Goal: Task Accomplishment & Management: Manage account settings

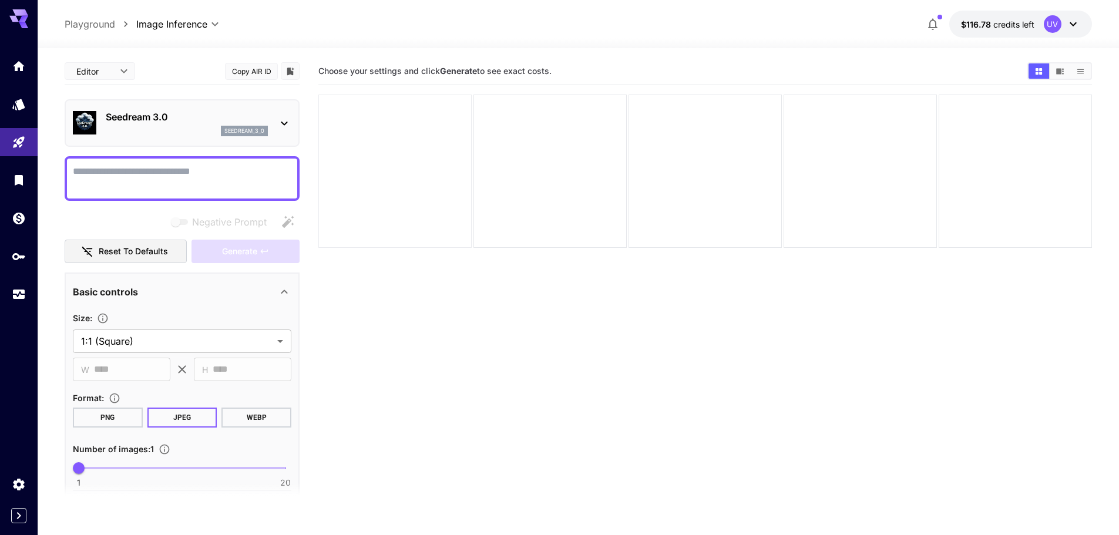
click at [437, 181] on div at bounding box center [394, 171] width 153 height 153
click at [536, 171] on div at bounding box center [549, 171] width 153 height 153
click at [1049, 69] on button "Show images in video view" at bounding box center [1059, 70] width 21 height 15
click at [1083, 70] on icon "Show images in list view" at bounding box center [1080, 71] width 9 height 9
click at [1037, 72] on icon "Show images in grid view" at bounding box center [1038, 71] width 6 height 6
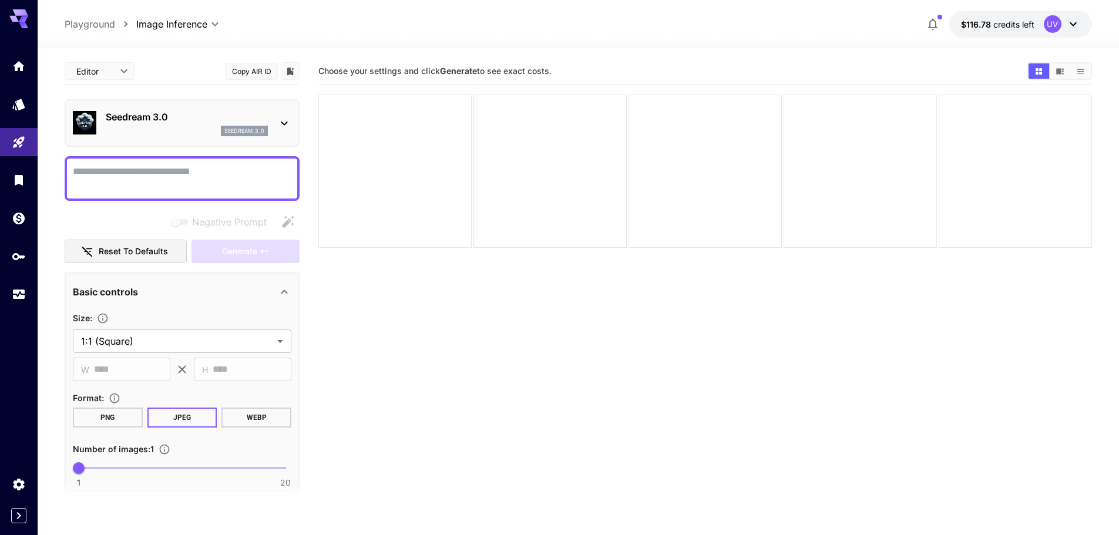
click at [1072, 31] on icon at bounding box center [1073, 24] width 14 height 14
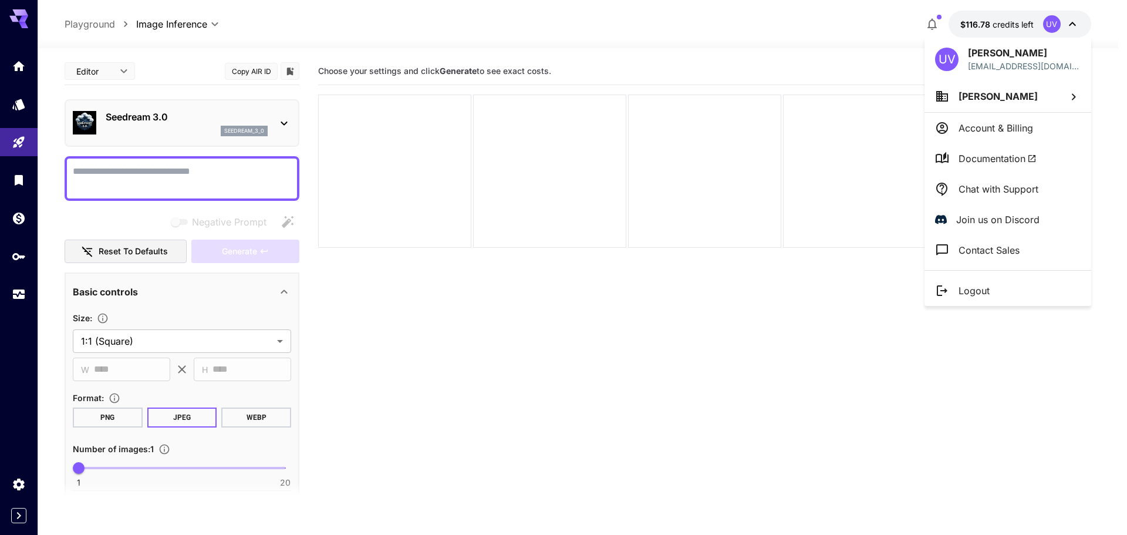
click at [1068, 33] on div at bounding box center [563, 267] width 1127 height 535
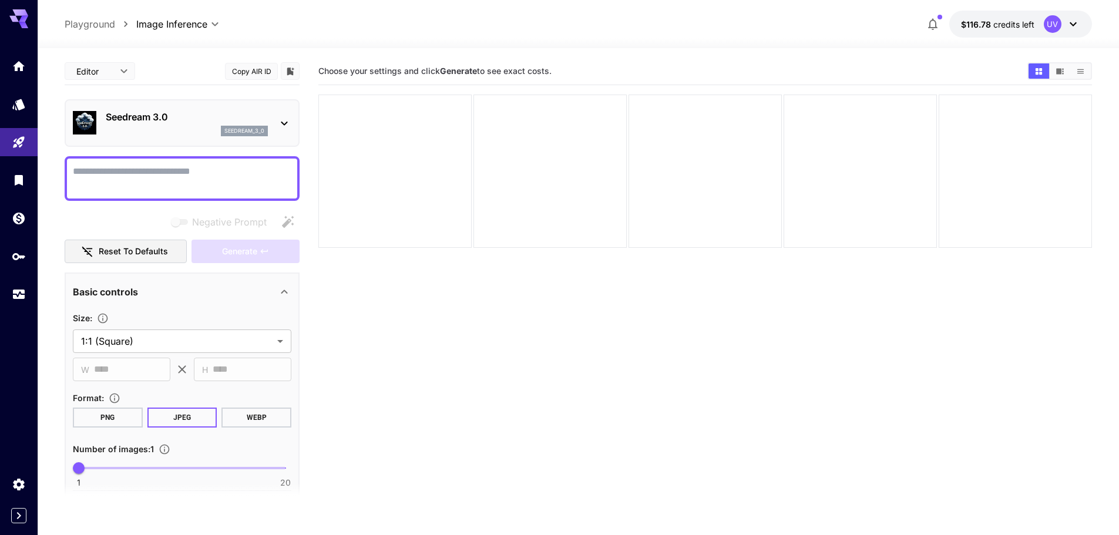
click at [1067, 33] on button "$116.78 credits left UV" at bounding box center [1020, 24] width 143 height 27
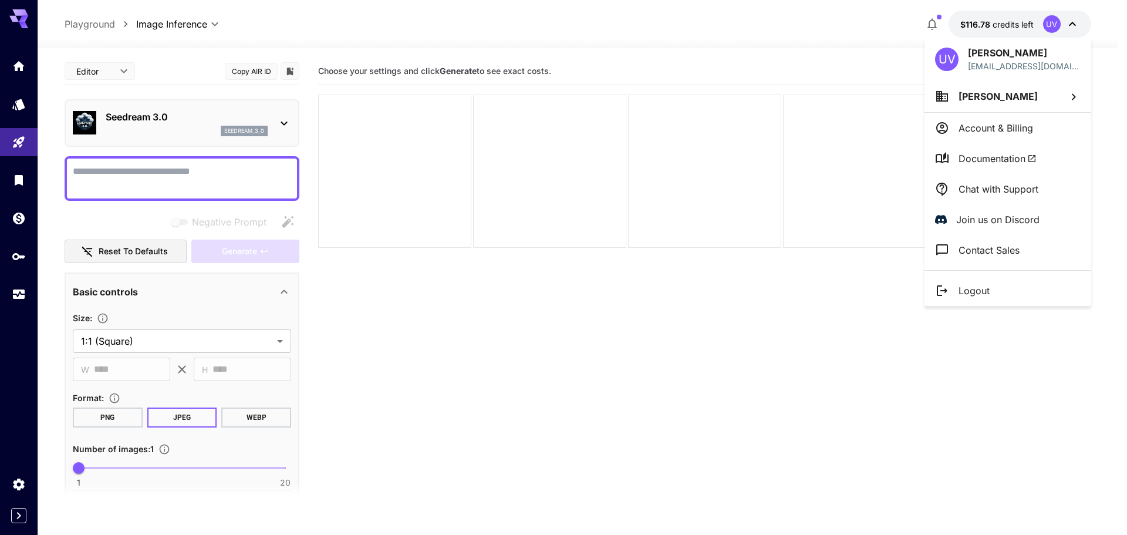
click at [968, 136] on li "Account & Billing" at bounding box center [1008, 128] width 167 height 31
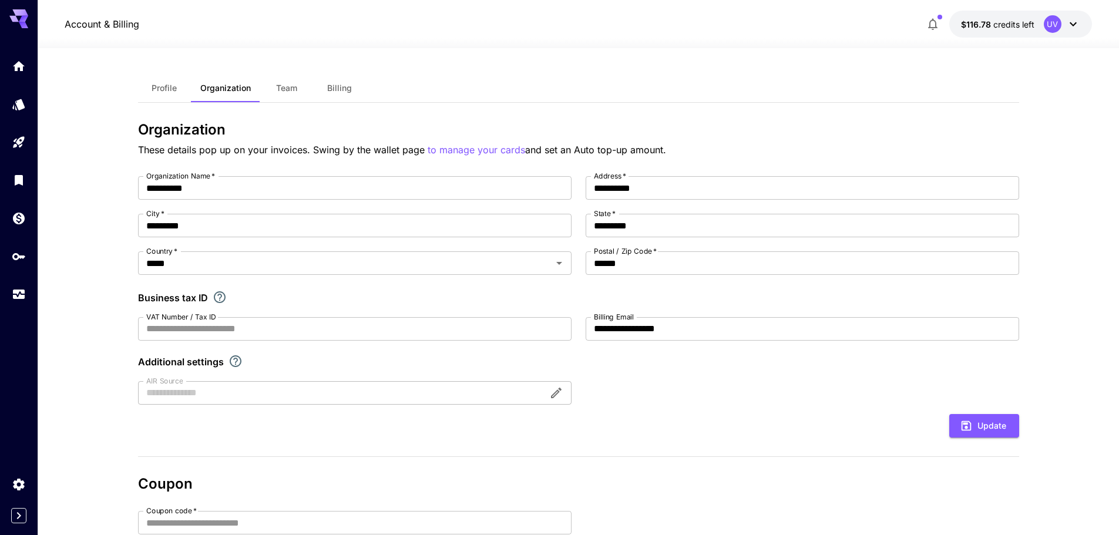
click at [171, 88] on span "Profile" at bounding box center [163, 88] width 25 height 11
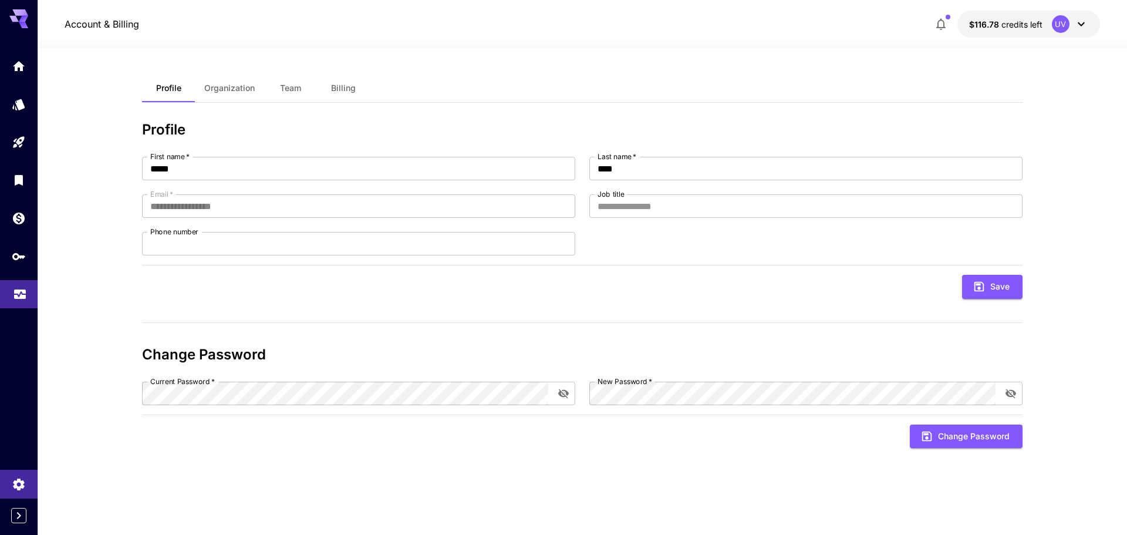
click at [2, 294] on link at bounding box center [19, 294] width 38 height 29
